Goal: Task Accomplishment & Management: Use online tool/utility

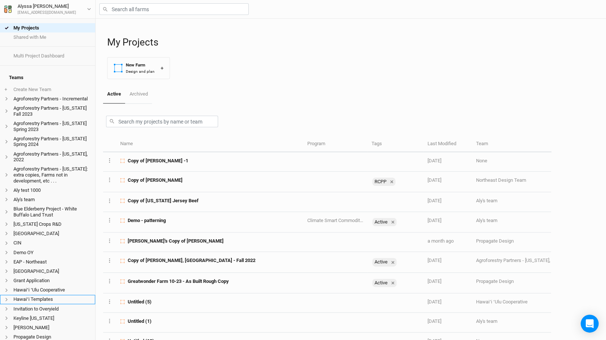
scroll to position [162, 0]
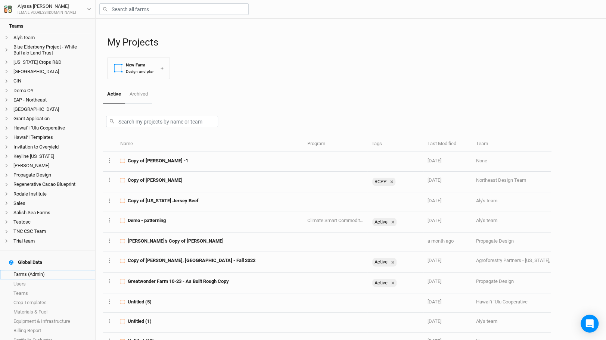
click at [76, 270] on link "Farms (Admin)" at bounding box center [47, 274] width 95 height 9
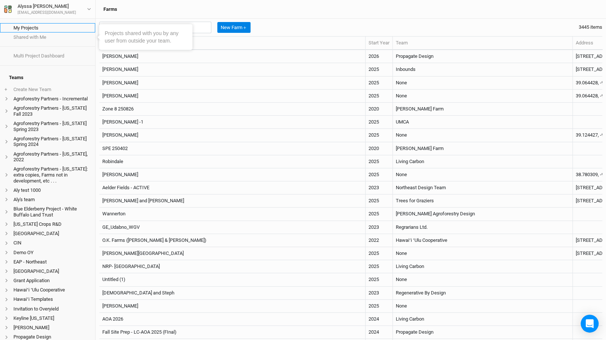
click at [43, 26] on link "My Projects" at bounding box center [47, 27] width 95 height 9
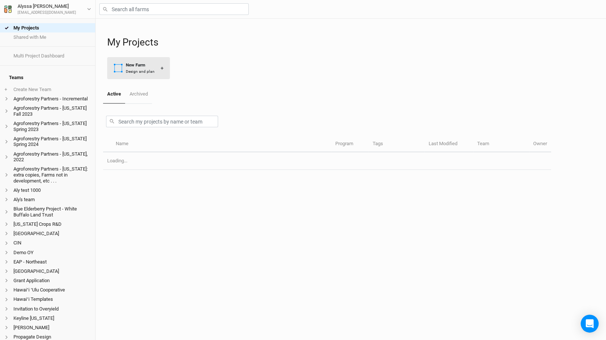
click at [148, 73] on div "Design and plan" at bounding box center [140, 72] width 29 height 6
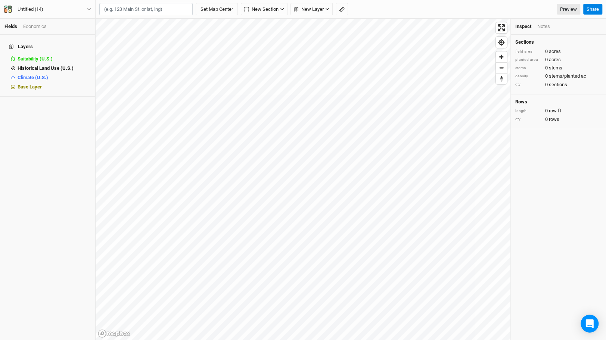
type input "4"
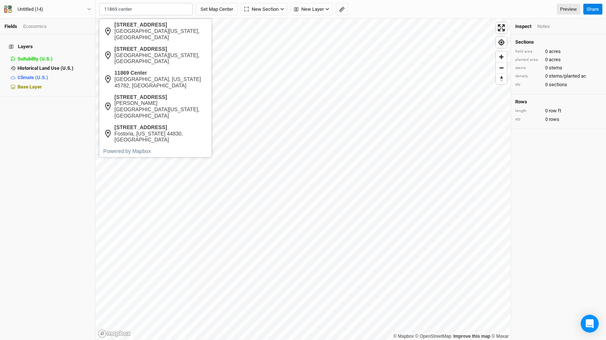
click at [117, 35] on div "Westerville, Ohio 43082, United States" at bounding box center [161, 34] width 93 height 13
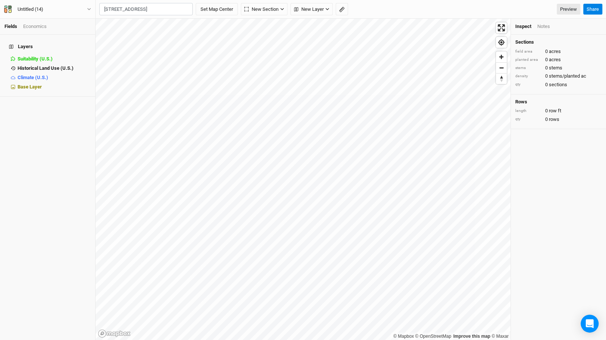
type input "[STREET_ADDRESS][US_STATE]"
click at [227, 9] on button "Set Map Center" at bounding box center [216, 9] width 42 height 13
click at [129, 16] on div "New Section Grid Line Keyline Beta Upload New Layer Custom Contours Roads Utili…" at bounding box center [351, 9] width 510 height 19
click at [132, 9] on span "New Section" at bounding box center [120, 9] width 34 height 7
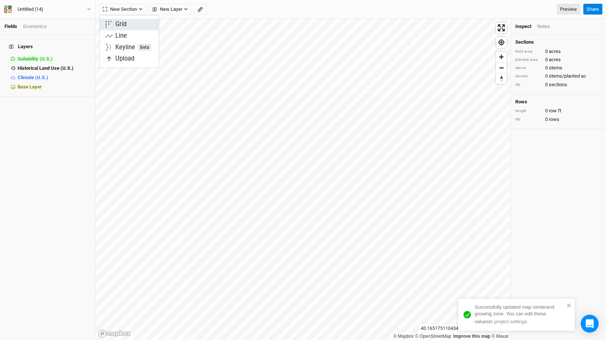
click at [129, 19] on button "Grid" at bounding box center [129, 25] width 59 height 12
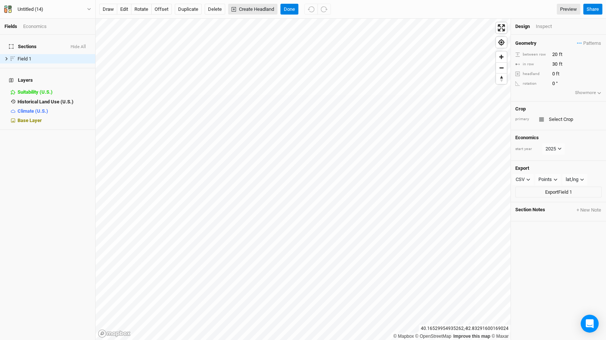
click at [264, 10] on button "Create Headland" at bounding box center [252, 9] width 49 height 11
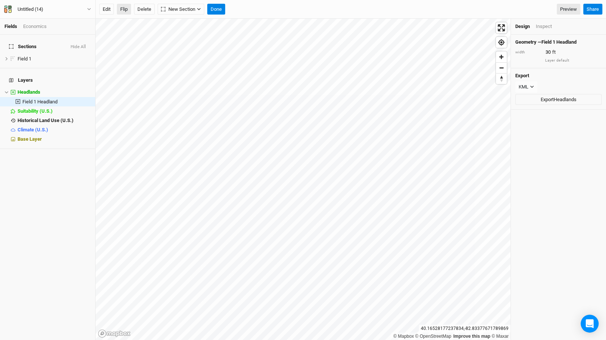
click at [122, 4] on button "Flip" at bounding box center [124, 9] width 14 height 11
click at [218, 16] on div "Edit Flip Delete New Section Grid Keyline Beta Done Preview Share" at bounding box center [351, 9] width 510 height 19
click at [215, 6] on button "Done" at bounding box center [216, 9] width 18 height 11
click at [546, 47] on div "Geometry — Field 1 Headland width 30 ft Layer default" at bounding box center [557, 51] width 95 height 33
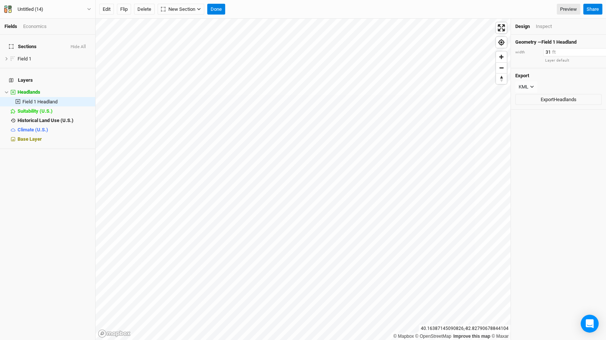
click at [591, 51] on input "31" at bounding box center [575, 52] width 65 height 8
click at [591, 51] on input "32" at bounding box center [575, 52] width 65 height 8
click at [591, 51] on input "33" at bounding box center [575, 52] width 65 height 8
click at [591, 51] on input "34" at bounding box center [575, 52] width 65 height 8
click at [591, 51] on input "35" at bounding box center [575, 52] width 65 height 8
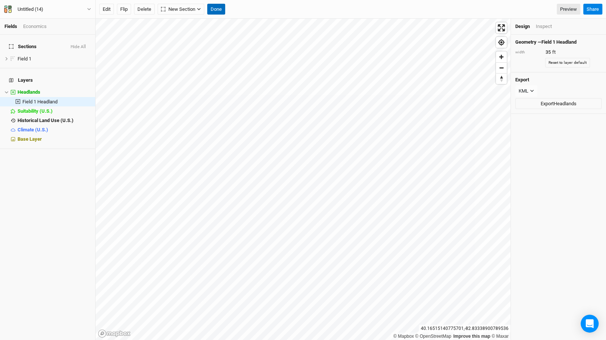
click at [211, 12] on button "Done" at bounding box center [216, 9] width 18 height 11
type input "30"
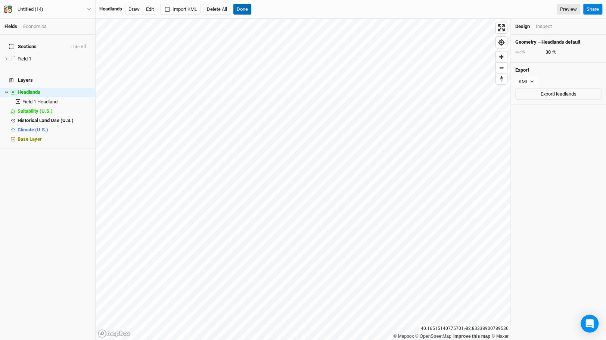
click at [235, 6] on button "Done" at bounding box center [242, 9] width 18 height 11
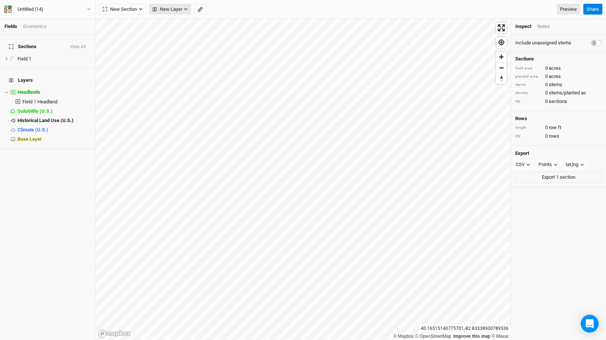
click at [153, 10] on icon "button" at bounding box center [155, 9] width 4 height 4
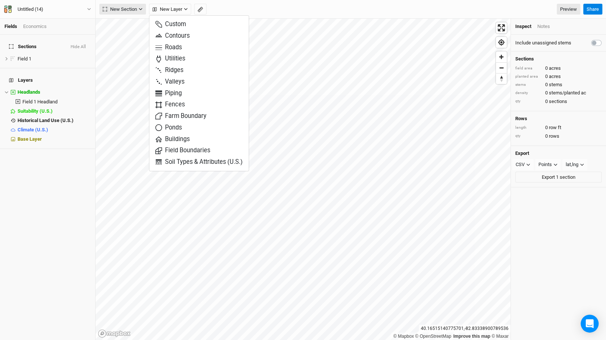
click at [129, 10] on span "New Section" at bounding box center [120, 9] width 34 height 7
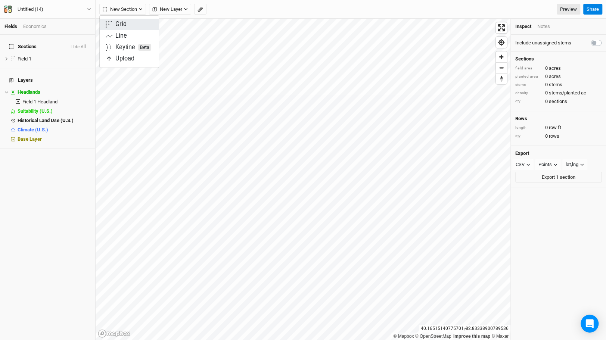
click at [139, 25] on button "Grid" at bounding box center [129, 25] width 59 height 12
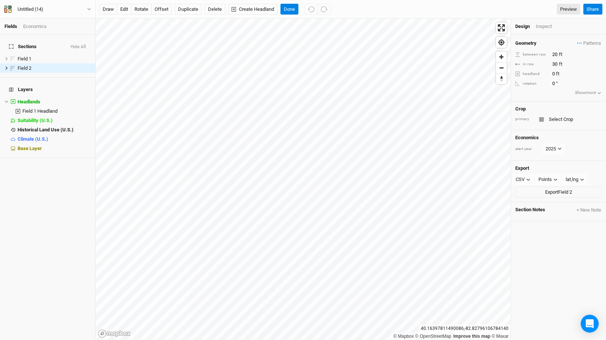
click at [578, 91] on button "Show more" at bounding box center [587, 92] width 27 height 7
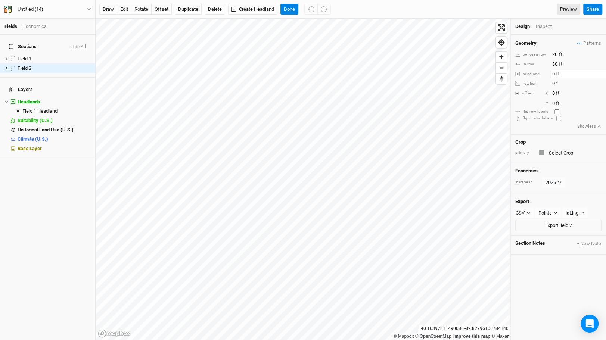
click at [555, 71] on input "0" at bounding box center [582, 74] width 65 height 8
type input "30"
click at [287, 9] on button "Done" at bounding box center [289, 9] width 18 height 11
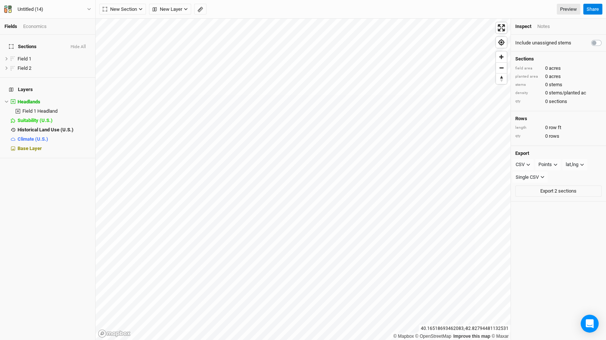
click at [123, 15] on div "New Section Grid Line Keyline Beta Upload New Layer Custom Contours Roads Utili…" at bounding box center [351, 9] width 510 height 19
click at [126, 1] on div "New Section Grid Line Keyline Beta Upload New Layer Custom Contours Roads Utili…" at bounding box center [351, 9] width 510 height 19
click at [127, 4] on button "New Section" at bounding box center [122, 9] width 47 height 11
click at [130, 27] on button "Grid" at bounding box center [129, 25] width 59 height 12
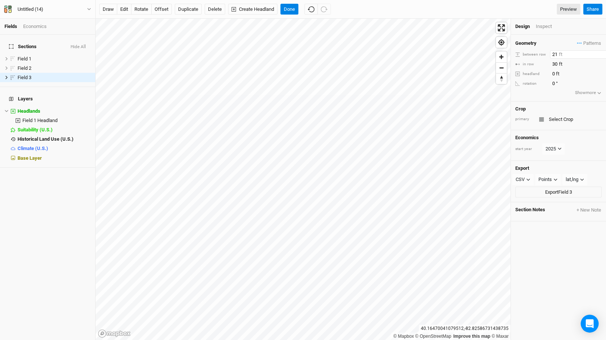
click at [600, 51] on input "21" at bounding box center [582, 54] width 65 height 8
click at [601, 57] on input "21" at bounding box center [582, 54] width 65 height 8
click at [603, 53] on input "22" at bounding box center [582, 54] width 65 height 8
click at [602, 54] on input "21" at bounding box center [582, 54] width 65 height 8
type input "20"
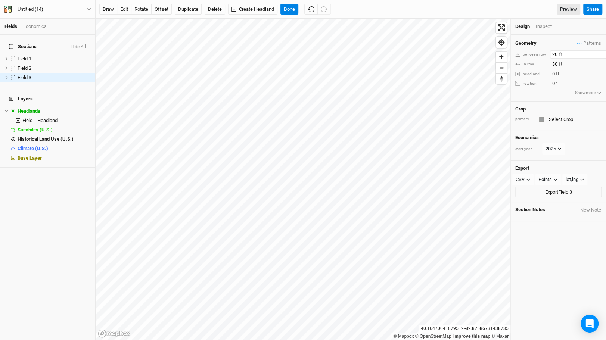
click at [602, 54] on input "20" at bounding box center [582, 54] width 65 height 8
click at [586, 92] on button "Show more" at bounding box center [587, 92] width 27 height 7
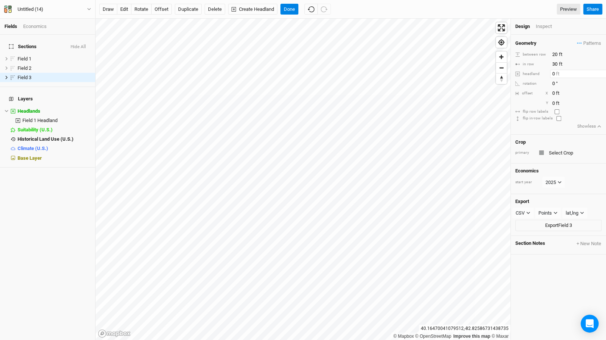
click at [553, 71] on input "0" at bounding box center [582, 74] width 65 height 8
click at [549, 72] on div "headland 0 ft" at bounding box center [565, 74] width 100 height 8
click at [552, 76] on input "0" at bounding box center [582, 74] width 65 height 8
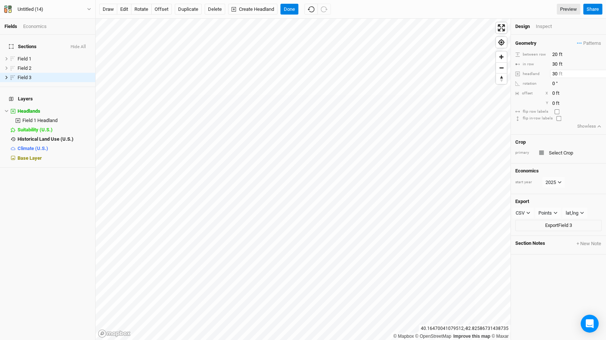
type input "30"
click at [575, 145] on div "Crop primary" at bounding box center [557, 149] width 95 height 29
click at [571, 149] on input "text" at bounding box center [573, 152] width 55 height 9
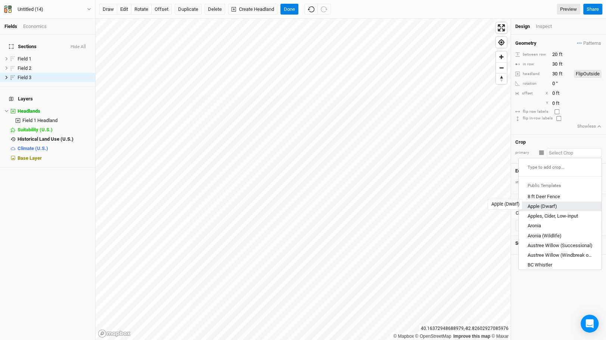
click at [550, 203] on div "Apple (Dwarf)" at bounding box center [541, 206] width 29 height 7
type input "Apple (Dwarf)"
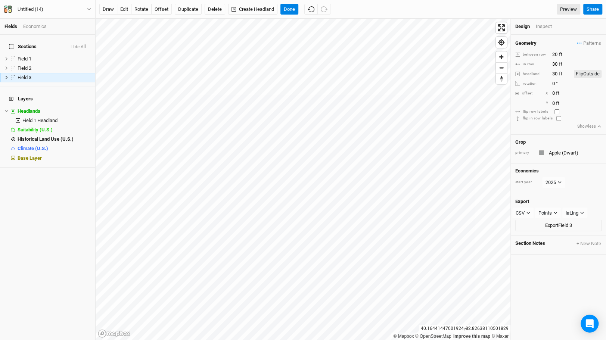
type input "12"
type input "4"
click at [539, 152] on div "button" at bounding box center [541, 152] width 4 height 4
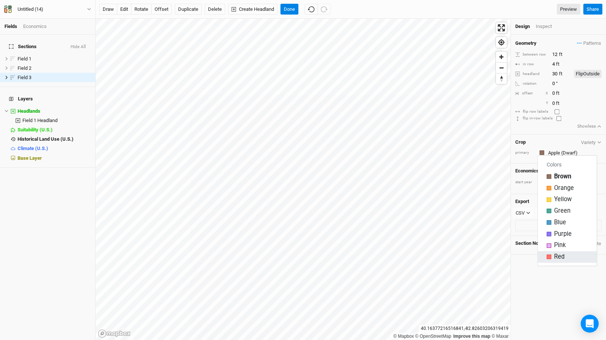
click at [556, 256] on span "Red" at bounding box center [559, 257] width 10 height 9
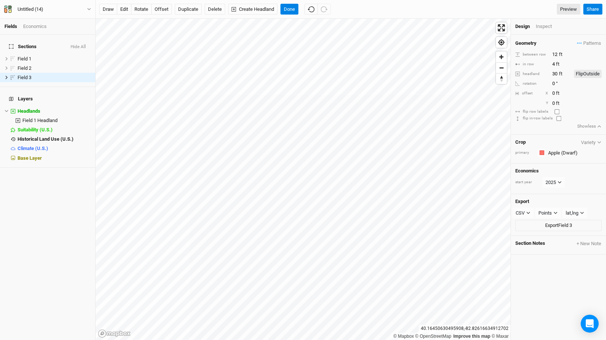
click at [542, 32] on div "Design Inspect" at bounding box center [557, 27] width 95 height 16
click at [547, 27] on div "Inspect" at bounding box center [548, 26] width 26 height 7
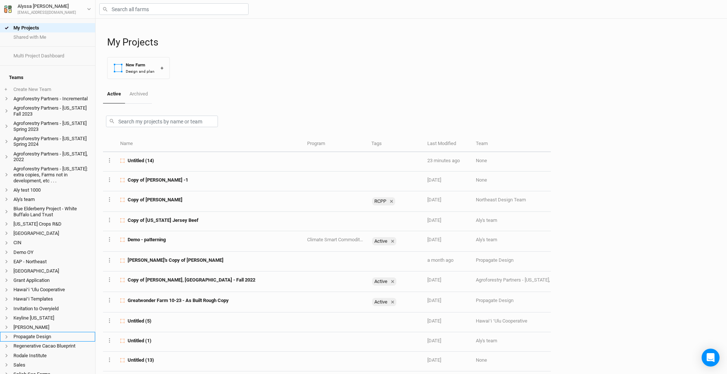
scroll to position [128, 0]
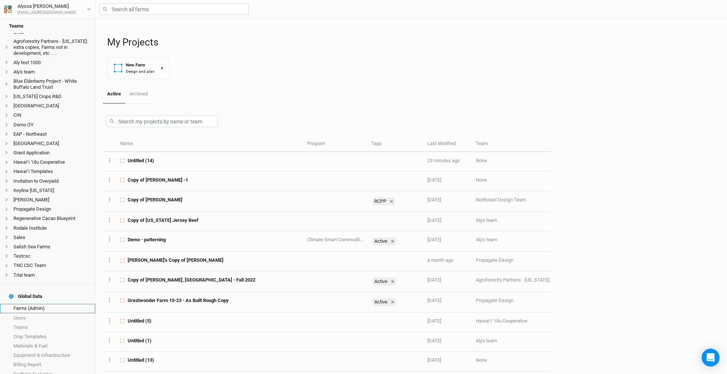
click at [39, 304] on link "Farms (Admin)" at bounding box center [47, 308] width 95 height 9
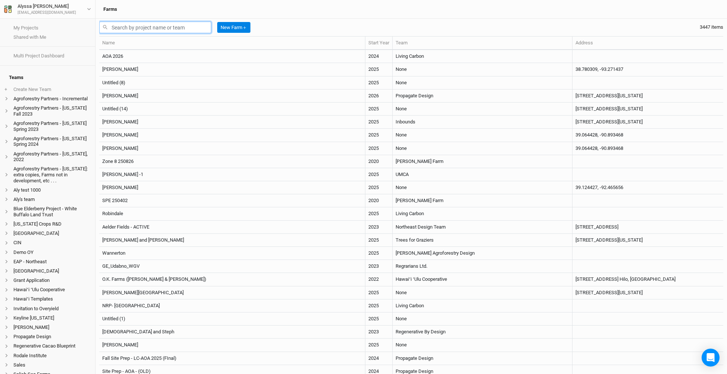
click at [201, 27] on input "text" at bounding box center [155, 28] width 112 height 12
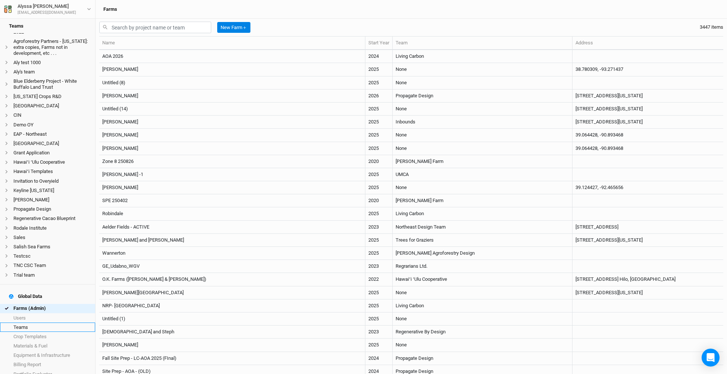
click at [54, 323] on link "Teams" at bounding box center [47, 327] width 95 height 9
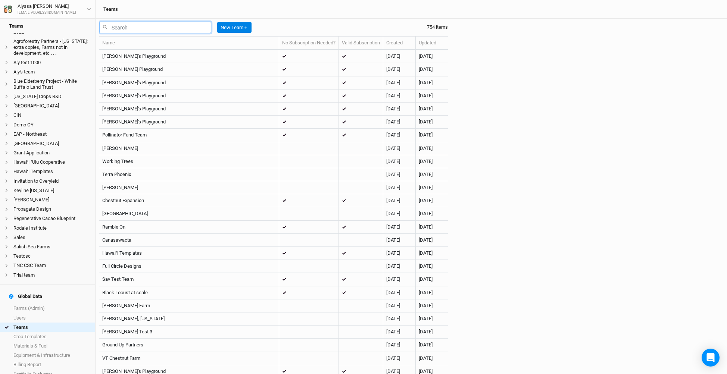
click at [116, 28] on input "text" at bounding box center [155, 28] width 112 height 12
type input "m"
click at [43, 313] on link "Users" at bounding box center [47, 317] width 95 height 9
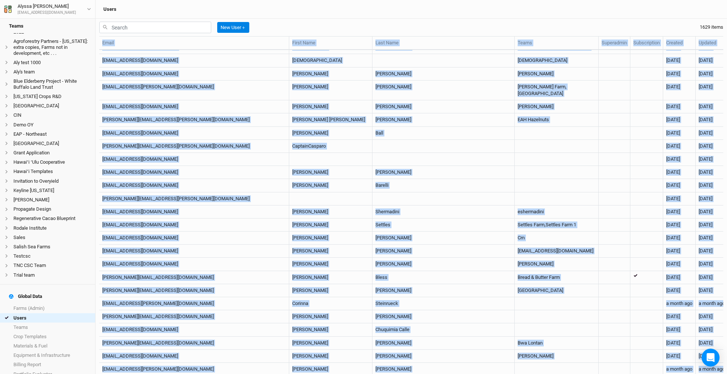
scroll to position [22120, 0]
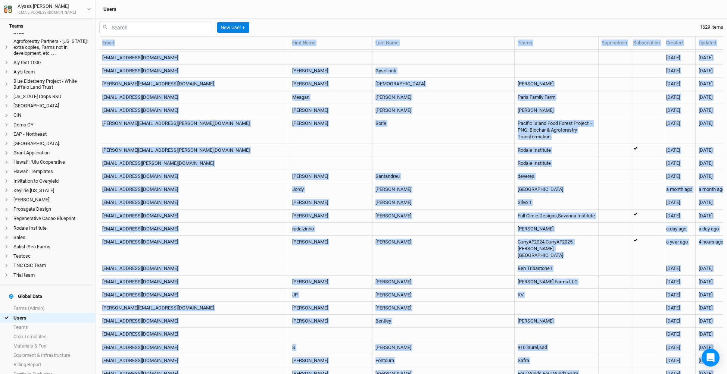
drag, startPoint x: 101, startPoint y: 41, endPoint x: 594, endPoint y: 363, distance: 589.2
click at [594, 363] on table "Email First Name Last Name Teams Superadmin Subscription Created Updated [EMAIL…" at bounding box center [411, 205] width 624 height 338
copy table "Lorem Ipsum Dolo Sita Cons Adipi Elitseddoe Temporincidi Utlabor Etdolor magnaa…"
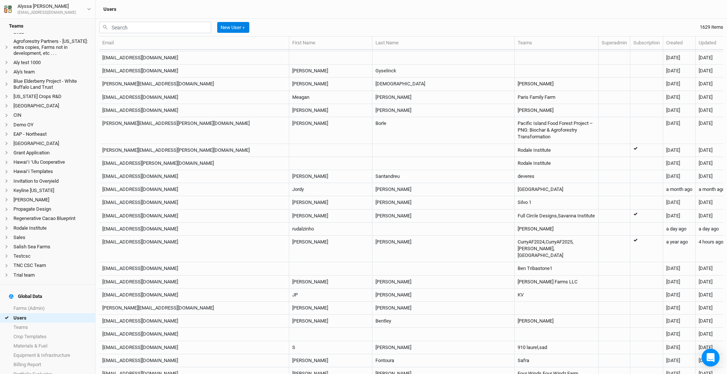
click at [642, 119] on div "New User ＋ 1629 items Email First Name Last Name Teams Superadmin Subscription …" at bounding box center [411, 197] width 631 height 356
